Goal: Check status: Check status

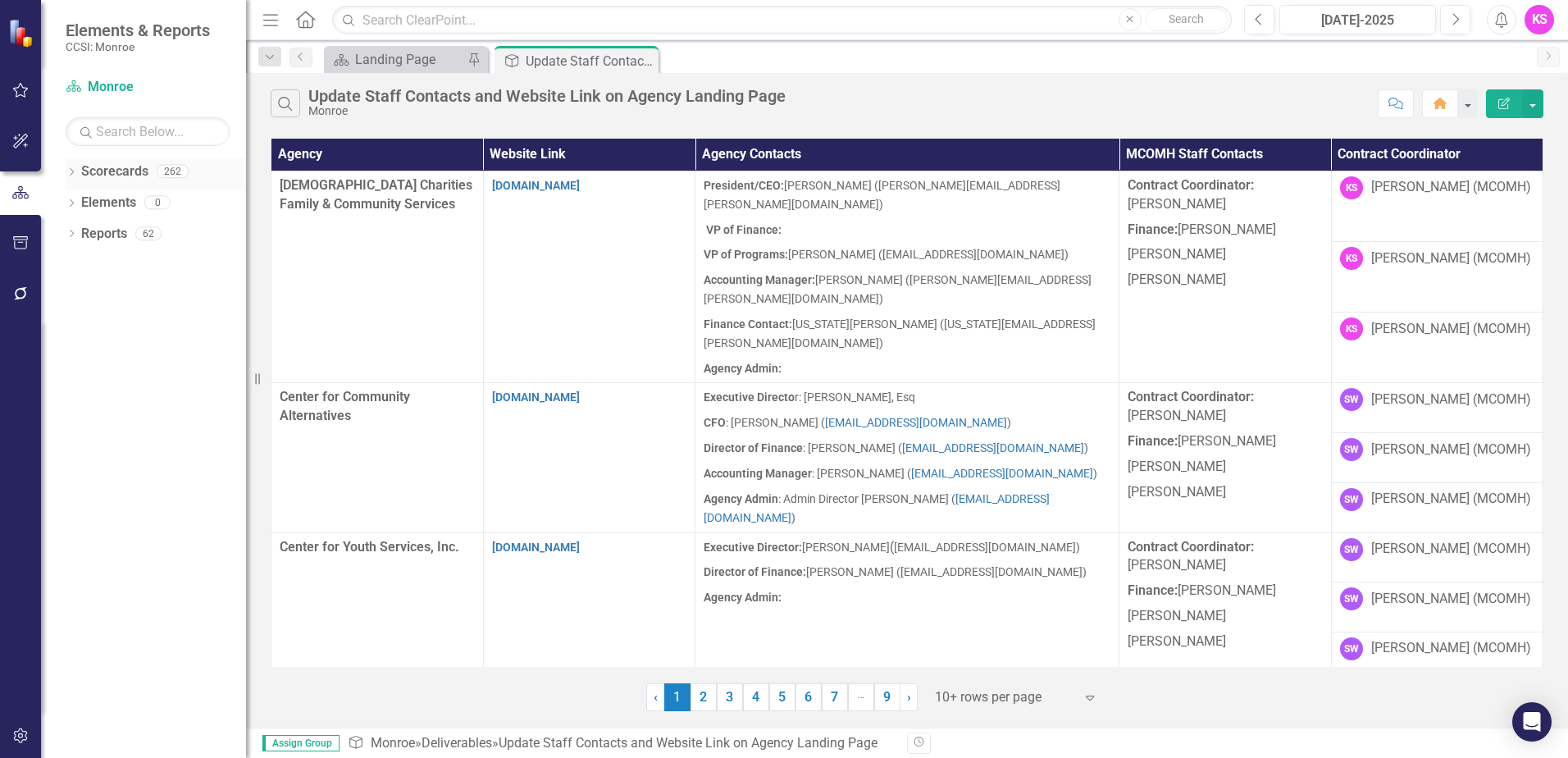
click at [74, 171] on icon "Dropdown" at bounding box center [71, 173] width 12 height 9
click at [83, 201] on icon "Dropdown" at bounding box center [80, 201] width 12 height 10
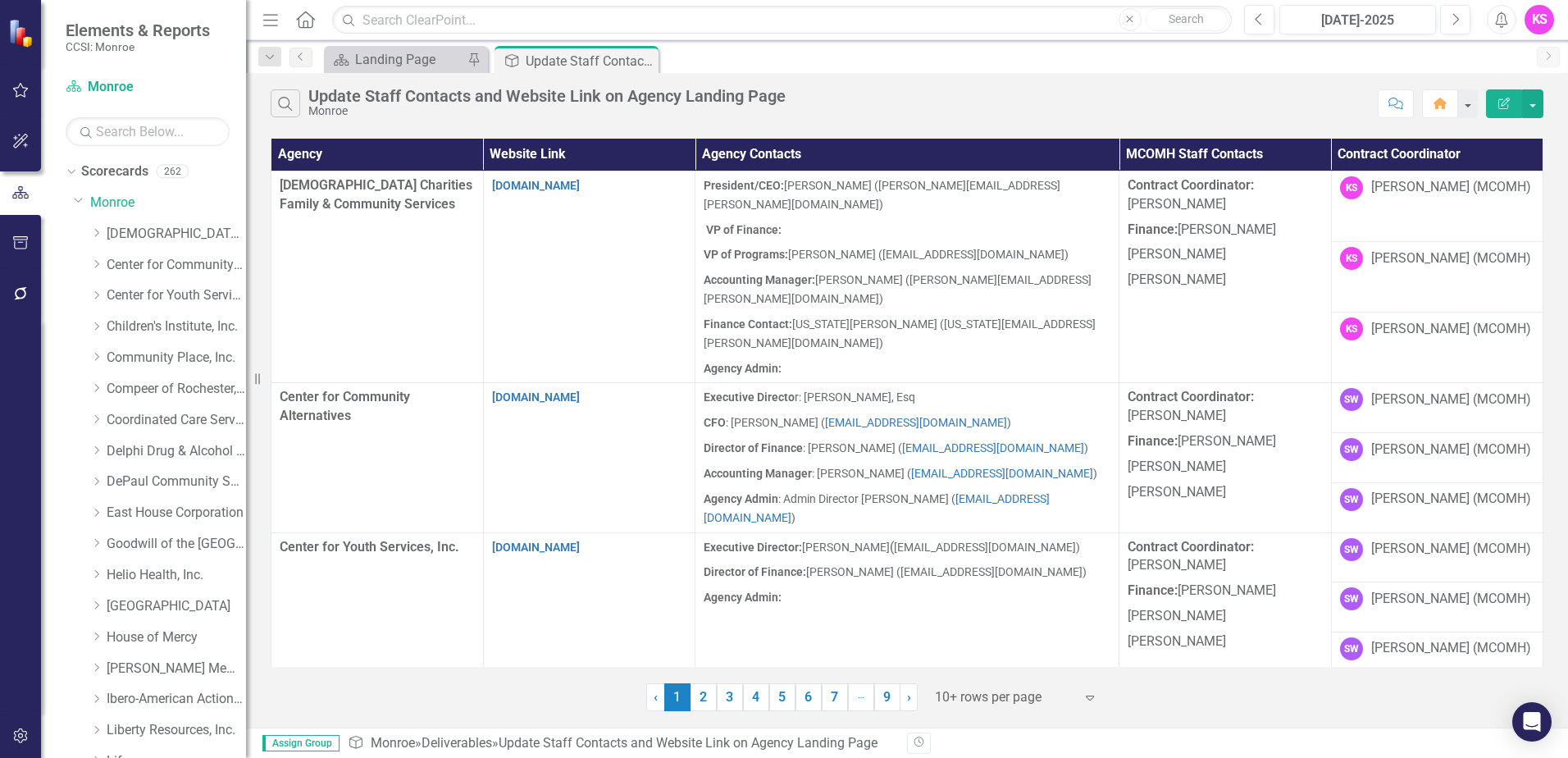
click at [1089, 701] on icon "Expand" at bounding box center [1089, 697] width 17 height 13
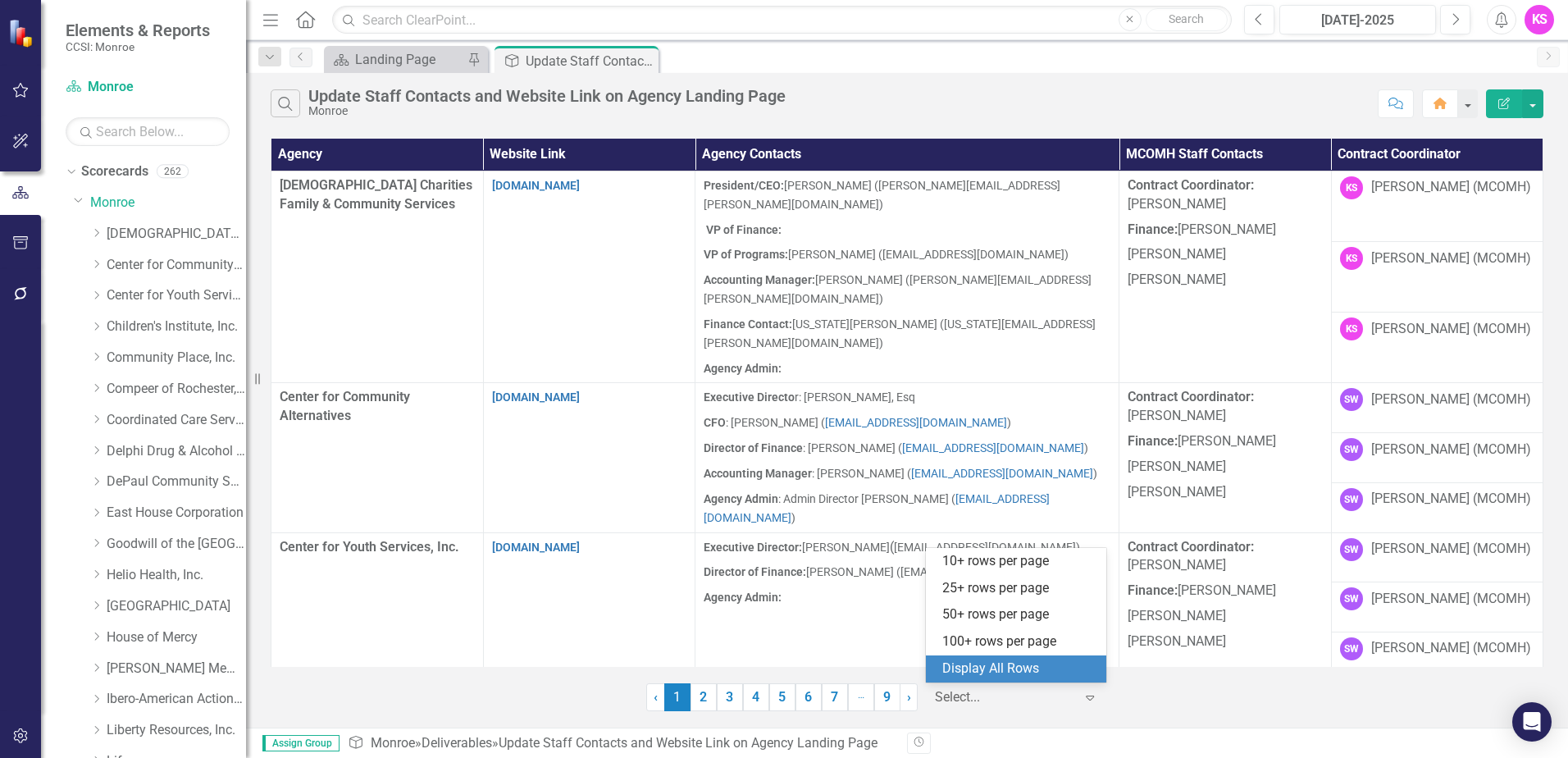
click at [1004, 672] on div "Display All Rows" at bounding box center [1019, 668] width 154 height 19
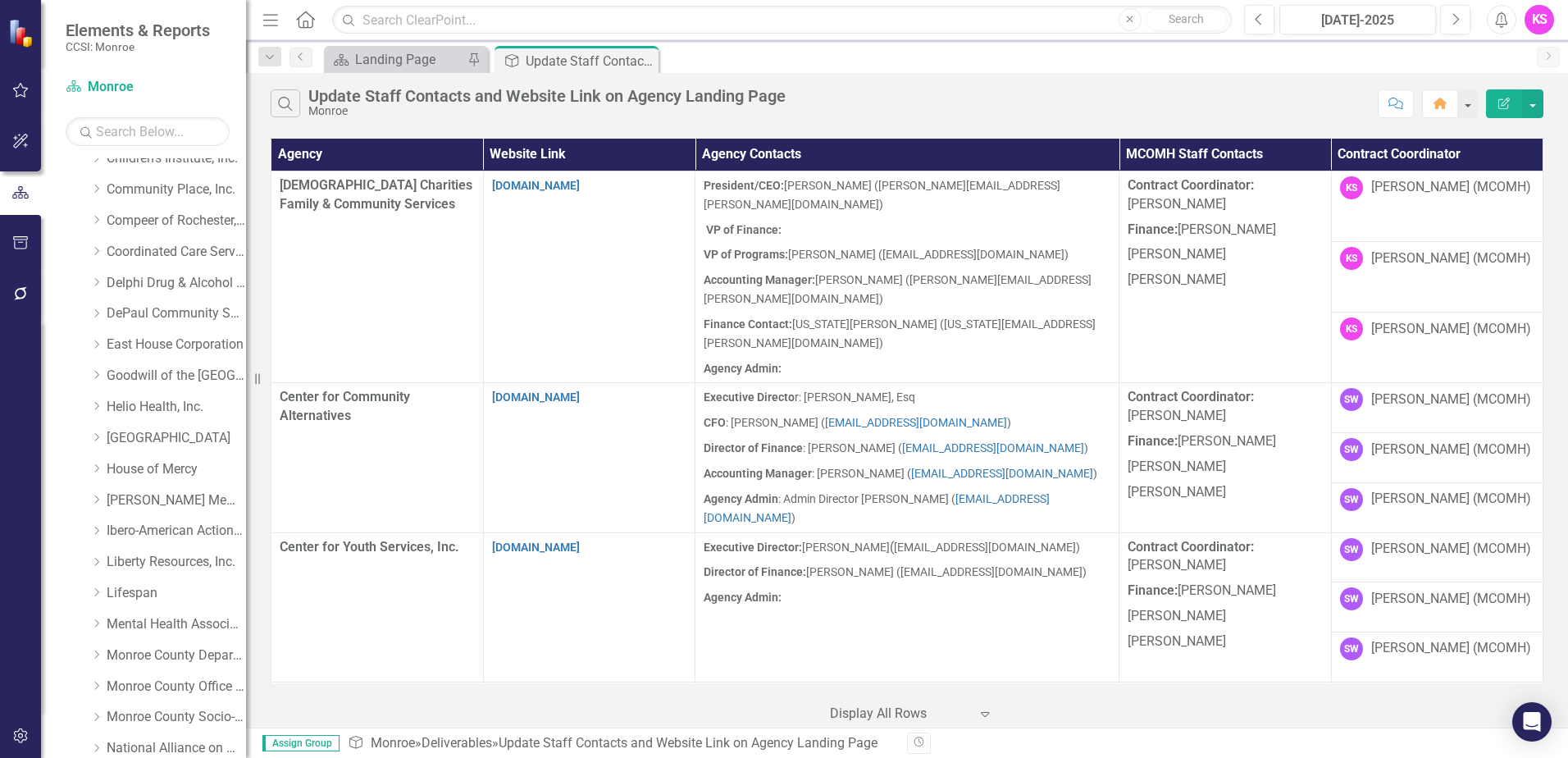
scroll to position [164, 0]
click at [100, 349] on icon "Dropdown" at bounding box center [96, 348] width 12 height 10
click at [169, 350] on link "East House Corporation" at bounding box center [176, 348] width 139 height 19
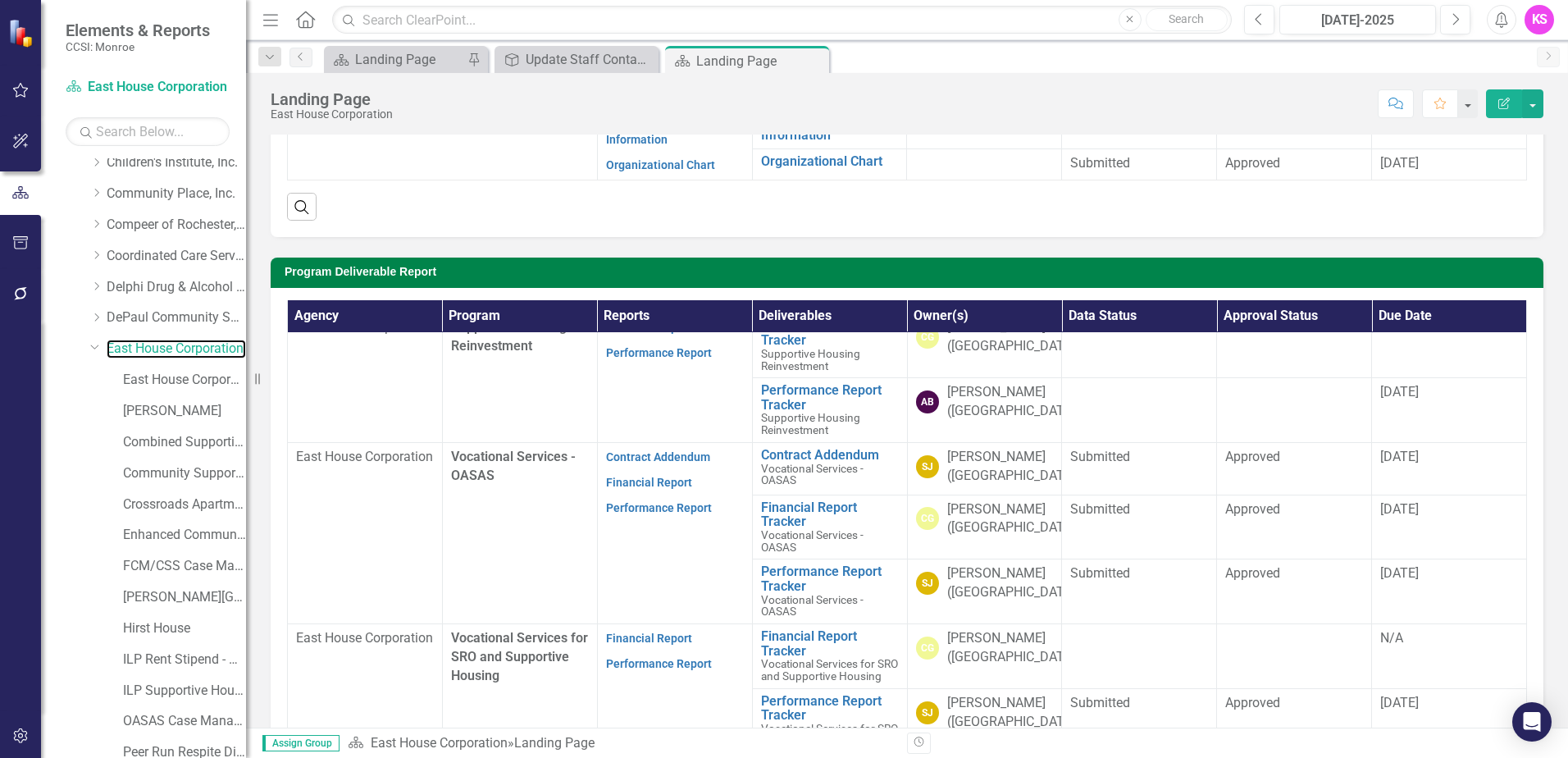
scroll to position [1886, 0]
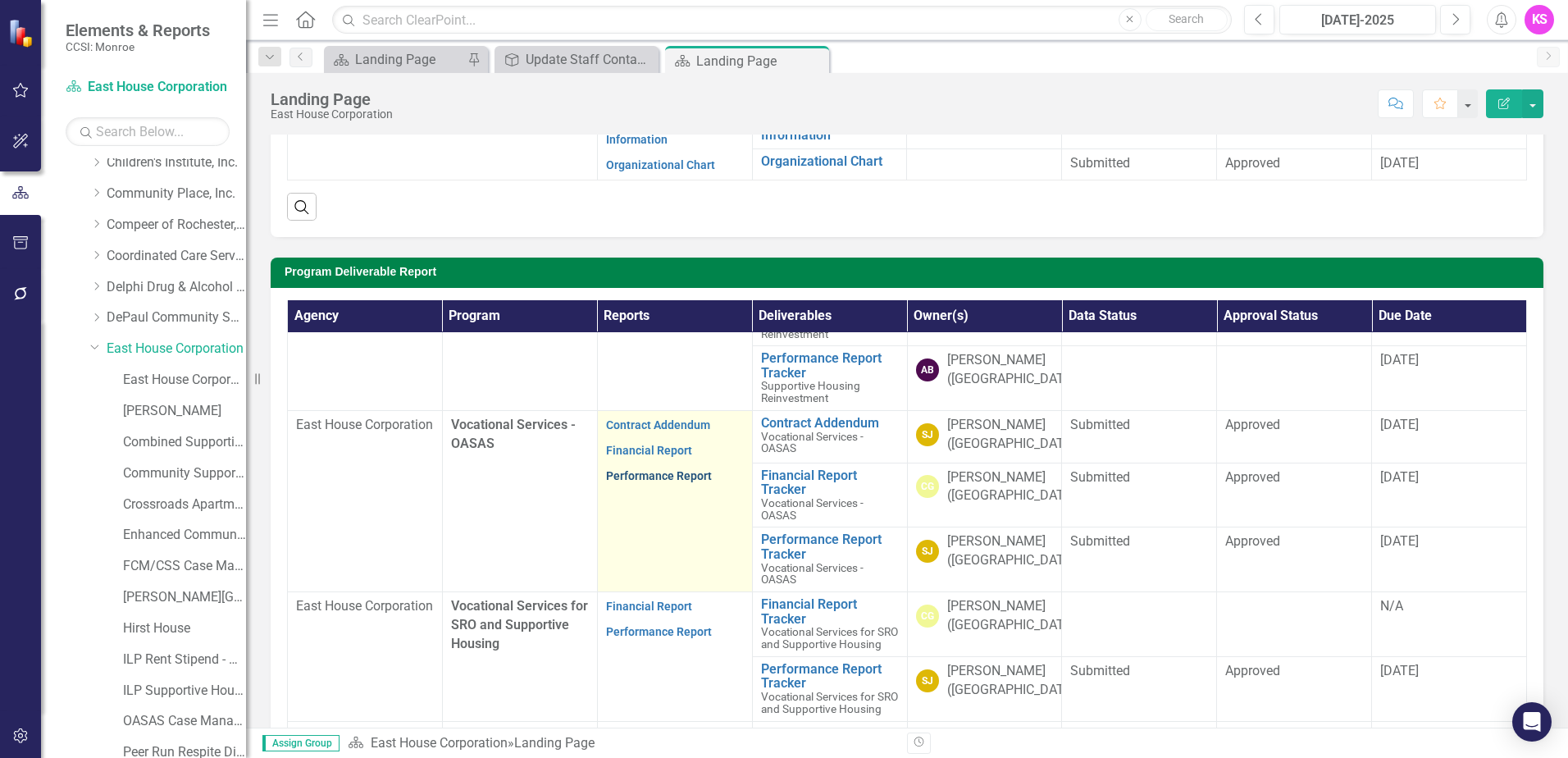
click at [653, 483] on link "Performance Report" at bounding box center [658, 475] width 106 height 13
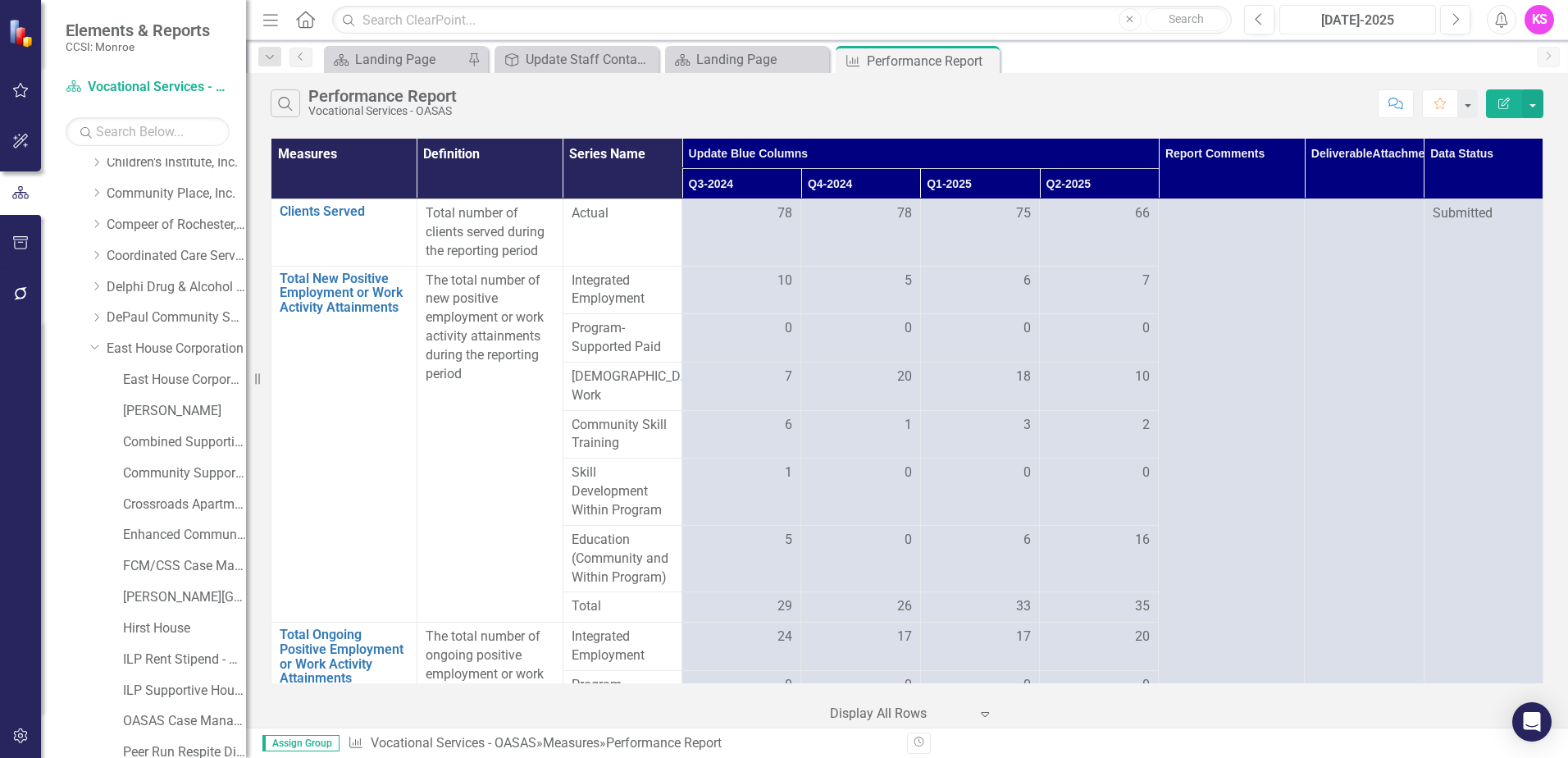
click at [1349, 18] on div "[DATE]-2025" at bounding box center [1357, 21] width 145 height 20
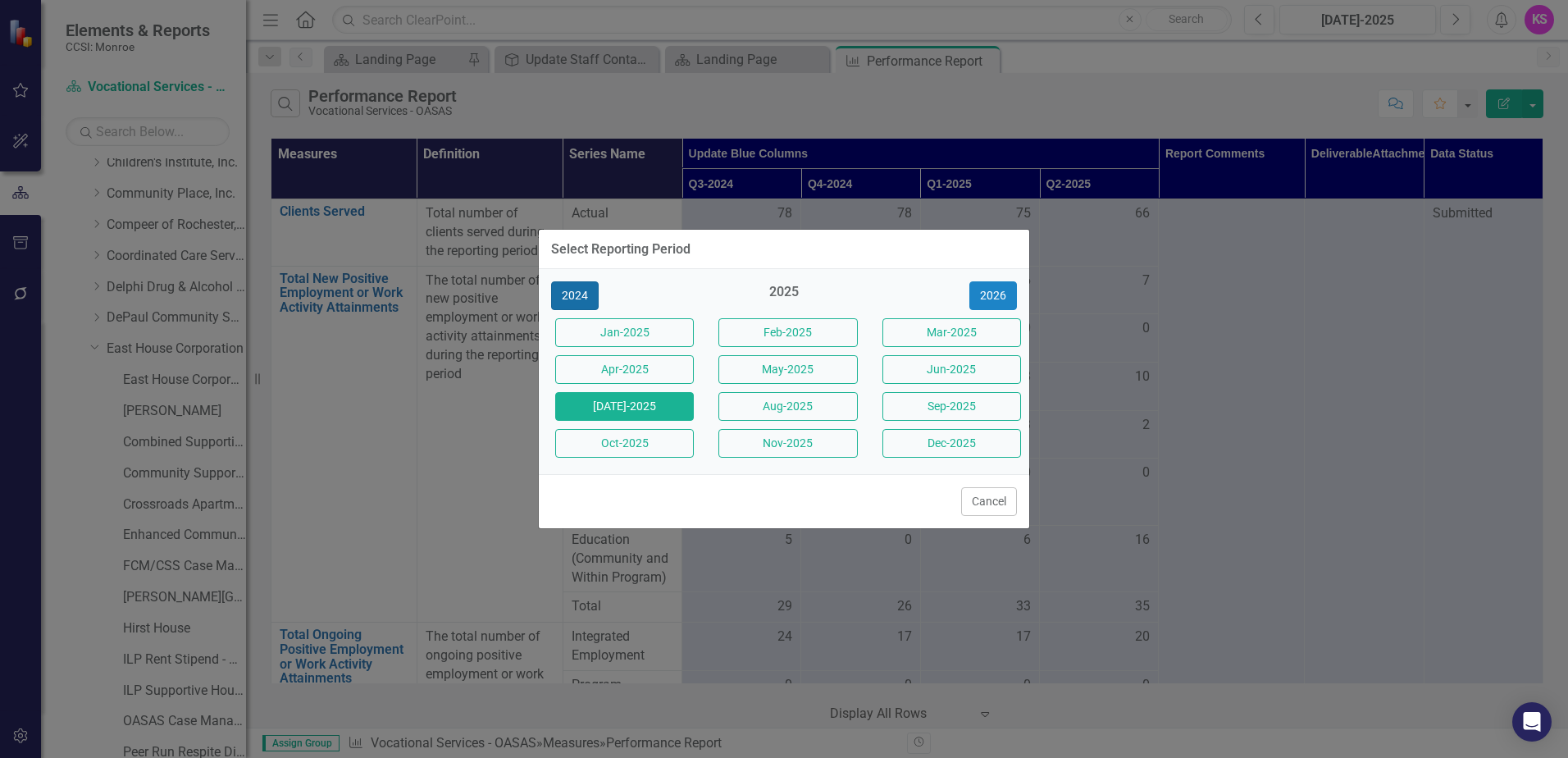
click at [570, 298] on button "2024" at bounding box center [574, 295] width 47 height 29
click at [594, 333] on button "Jan-2024" at bounding box center [625, 332] width 138 height 29
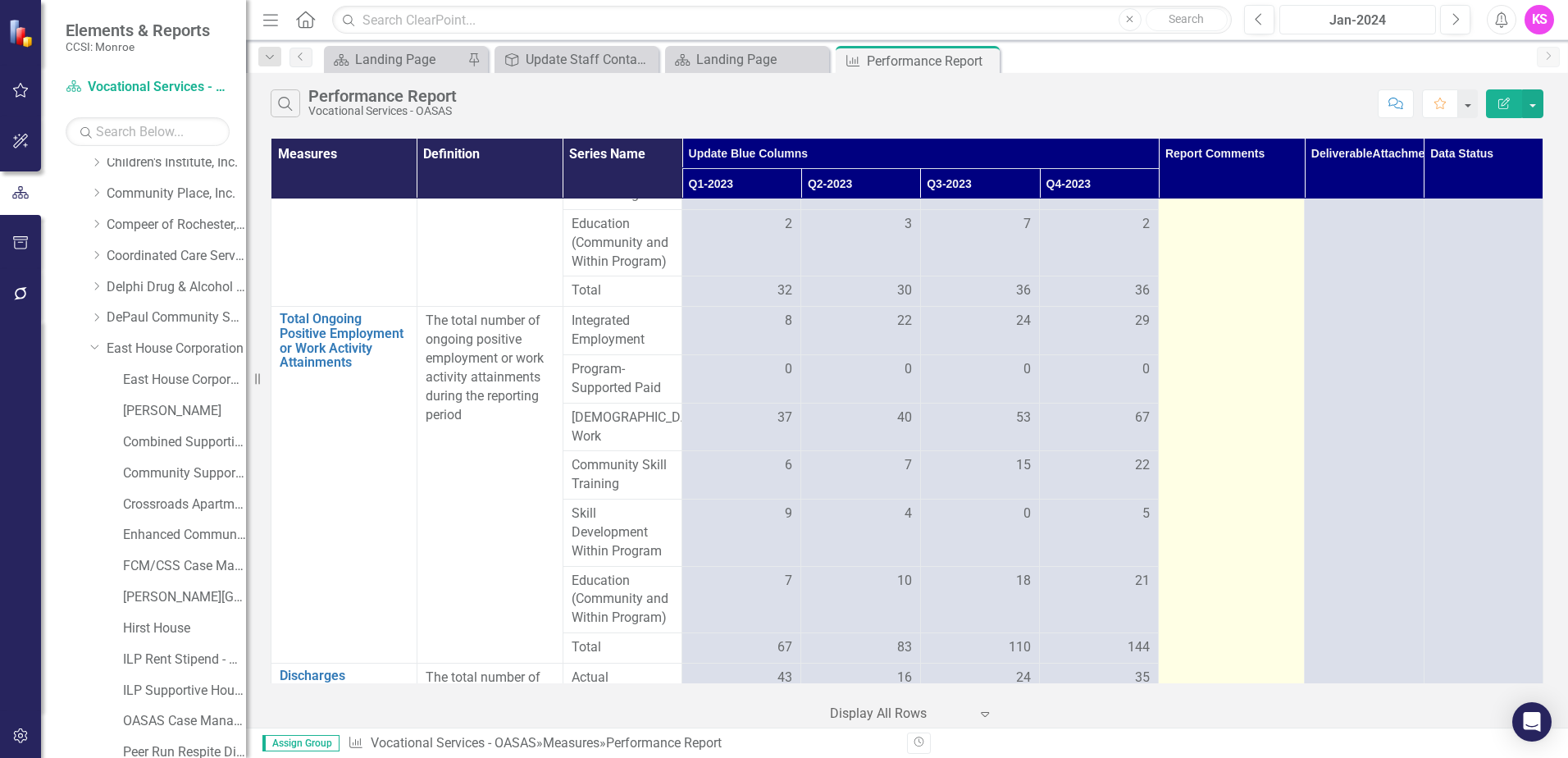
scroll to position [411, 0]
